Goal: Task Accomplishment & Management: Manage account settings

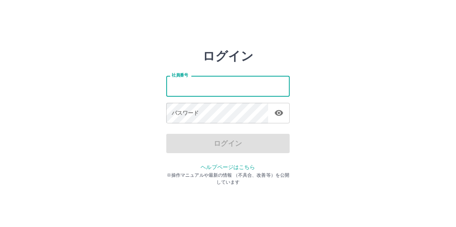
click at [208, 83] on input "社員番号" at bounding box center [228, 86] width 124 height 20
type input "*******"
drag, startPoint x: 195, startPoint y: 84, endPoint x: 169, endPoint y: 84, distance: 25.9
click at [169, 84] on input "*******" at bounding box center [228, 86] width 124 height 20
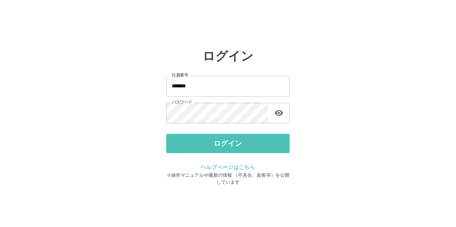
click at [214, 148] on button "ログイン" at bounding box center [228, 143] width 124 height 19
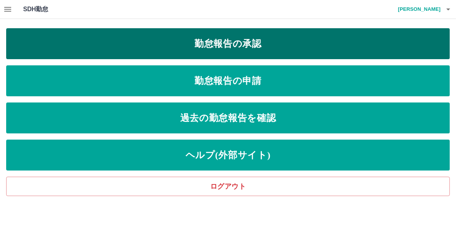
click at [237, 42] on link "勤怠報告の承認" at bounding box center [228, 43] width 444 height 31
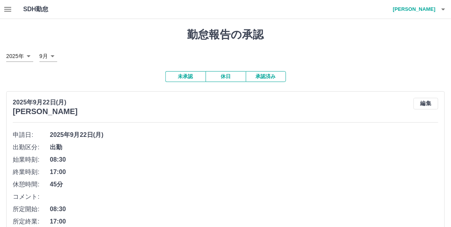
click at [186, 79] on button "未承認" at bounding box center [185, 76] width 40 height 11
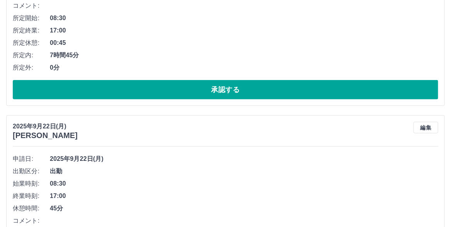
scroll to position [193, 0]
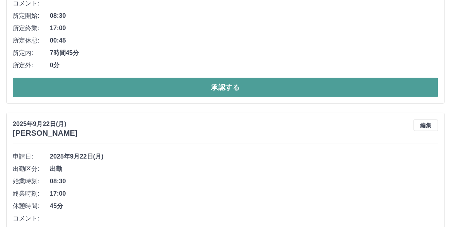
click at [205, 97] on button "承認する" at bounding box center [225, 87] width 425 height 19
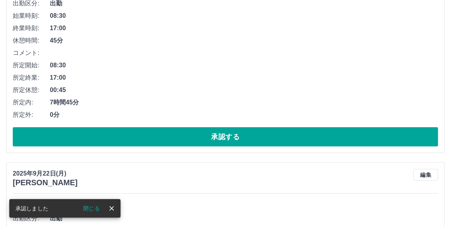
scroll to position [221, 0]
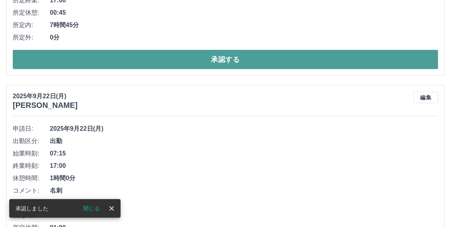
click at [219, 69] on button "承認する" at bounding box center [225, 59] width 425 height 19
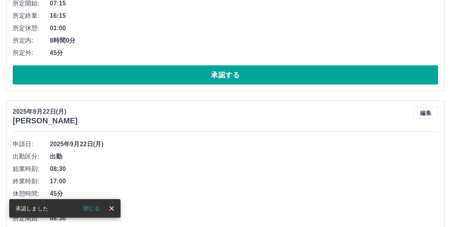
scroll to position [210, 0]
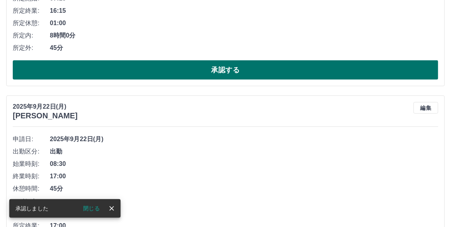
click at [226, 80] on button "承認する" at bounding box center [225, 69] width 425 height 19
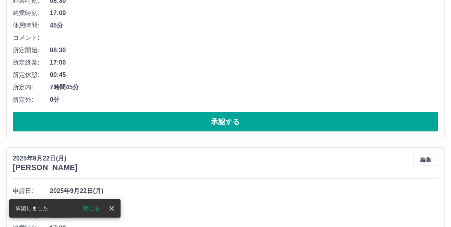
scroll to position [193, 0]
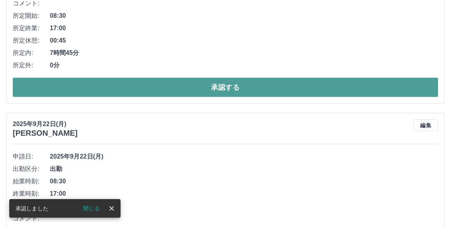
click at [225, 97] on button "承認する" at bounding box center [225, 87] width 425 height 19
click at [229, 97] on button "承認する" at bounding box center [225, 87] width 425 height 19
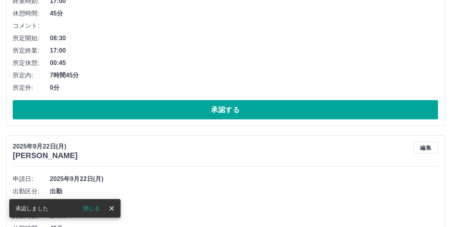
scroll to position [182, 0]
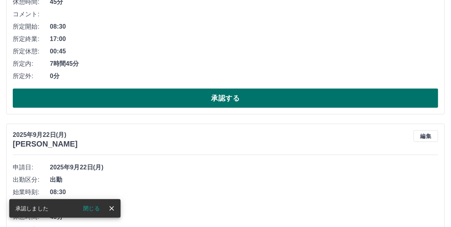
click at [229, 108] on button "承認する" at bounding box center [225, 97] width 425 height 19
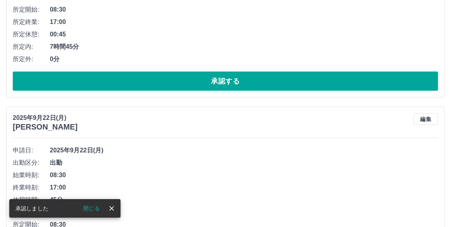
scroll to position [210, 0]
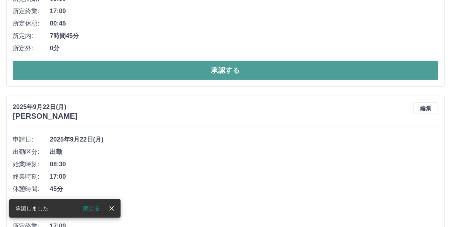
click at [230, 80] on button "承認する" at bounding box center [225, 70] width 425 height 19
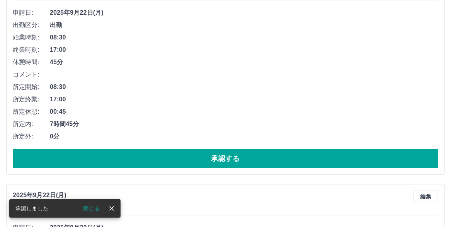
scroll to position [199, 0]
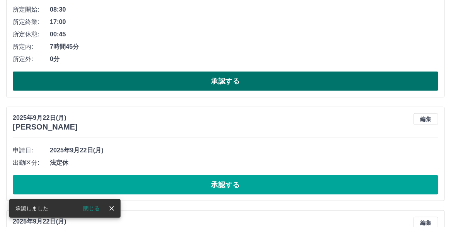
click at [229, 91] on button "承認する" at bounding box center [225, 80] width 425 height 19
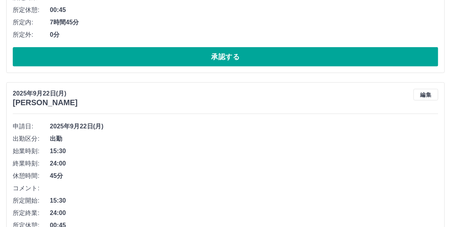
scroll to position [347, 0]
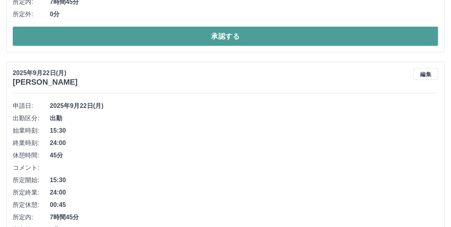
click at [229, 46] on button "承認する" at bounding box center [225, 36] width 425 height 19
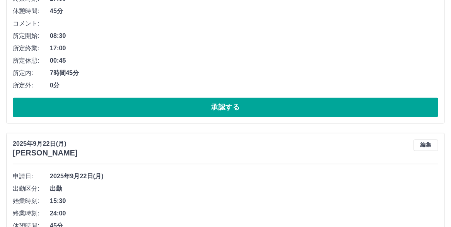
scroll to position [530, 0]
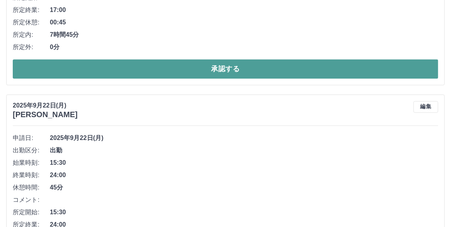
click at [217, 79] on button "承認する" at bounding box center [225, 68] width 425 height 19
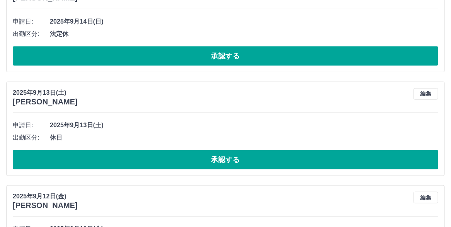
scroll to position [2566, 0]
